Goal: Entertainment & Leisure: Consume media (video, audio)

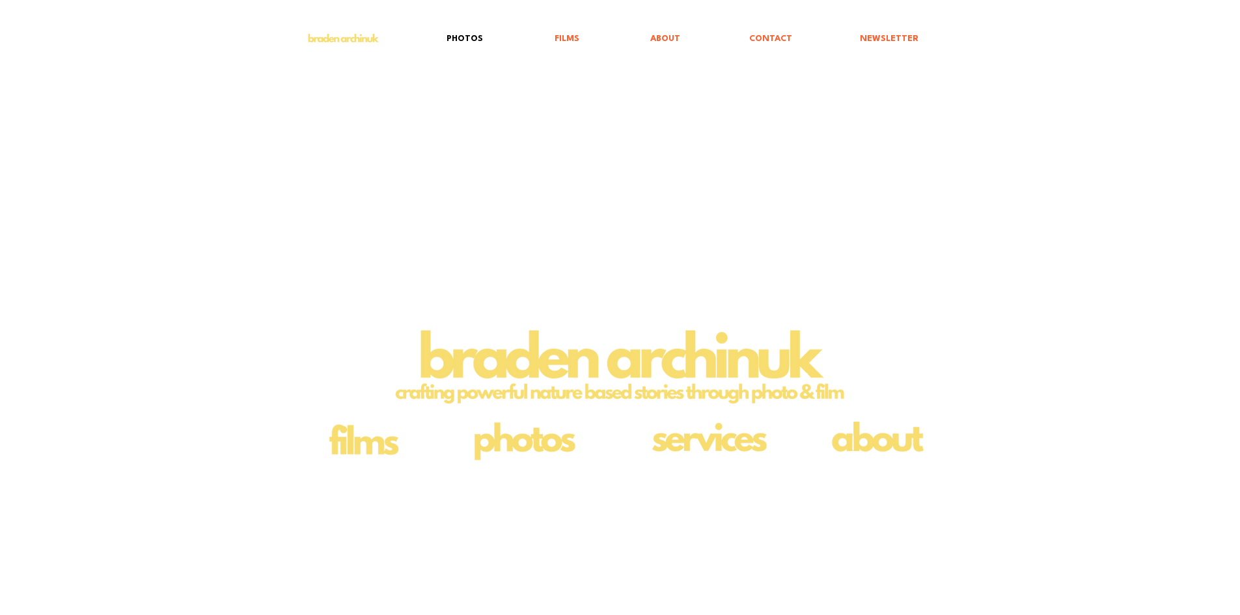
click at [465, 38] on p "PHOTOS" at bounding box center [464, 39] width 49 height 30
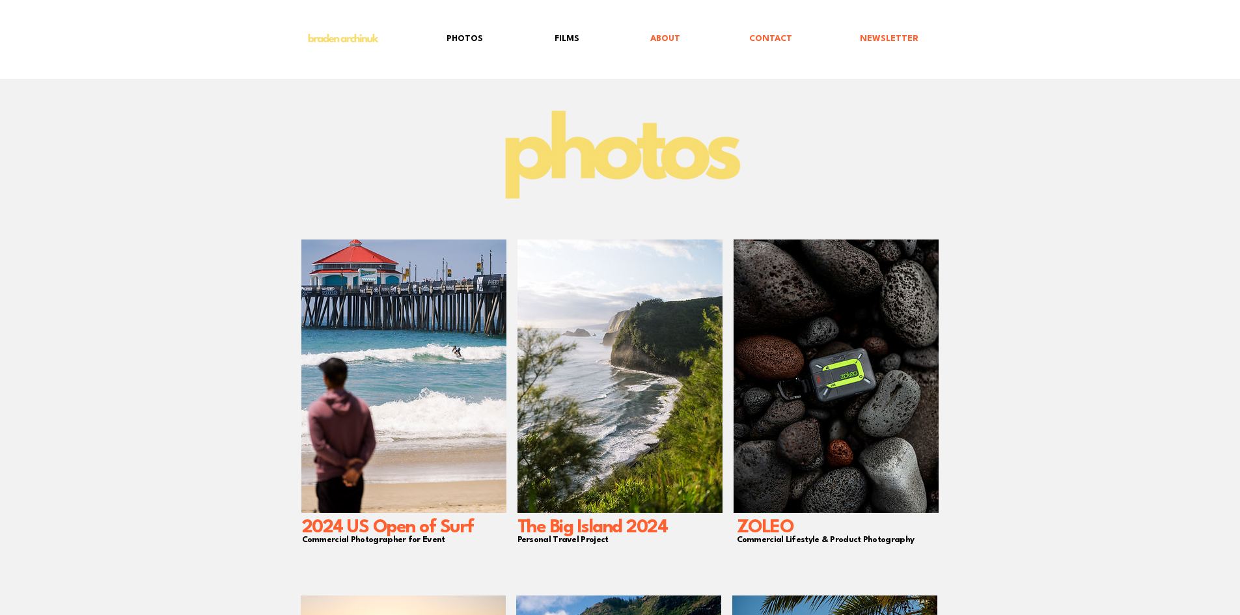
click at [558, 39] on p "FILMS" at bounding box center [567, 39] width 38 height 30
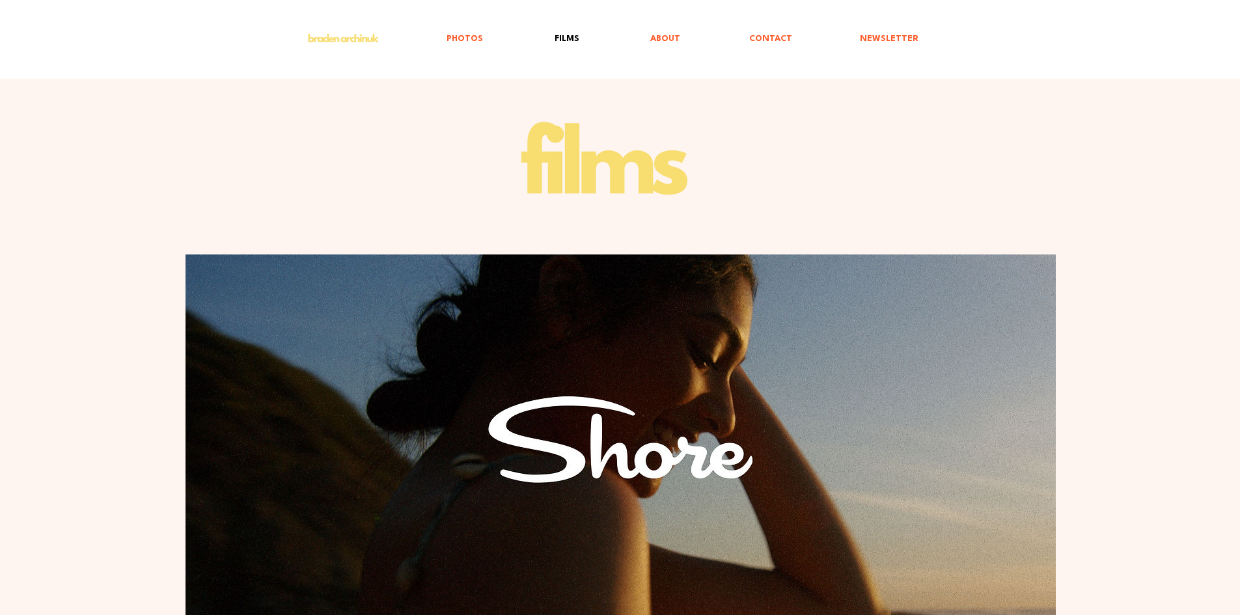
click at [694, 420] on img "main content" at bounding box center [620, 439] width 870 height 370
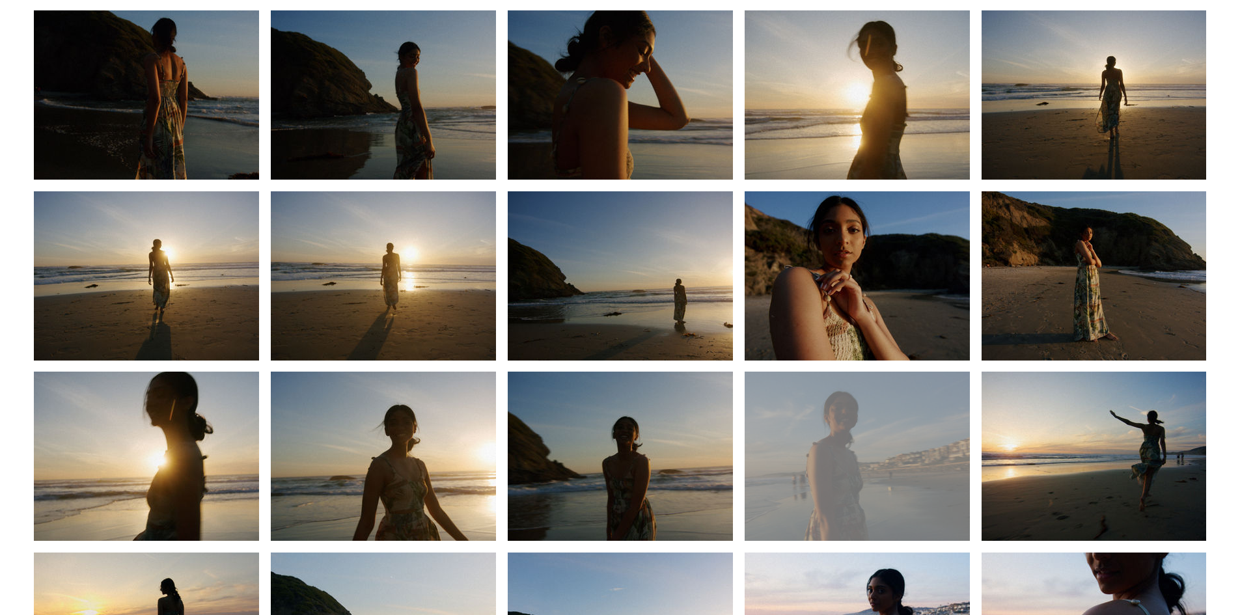
scroll to position [781, 0]
